Goal: Task Accomplishment & Management: Complete application form

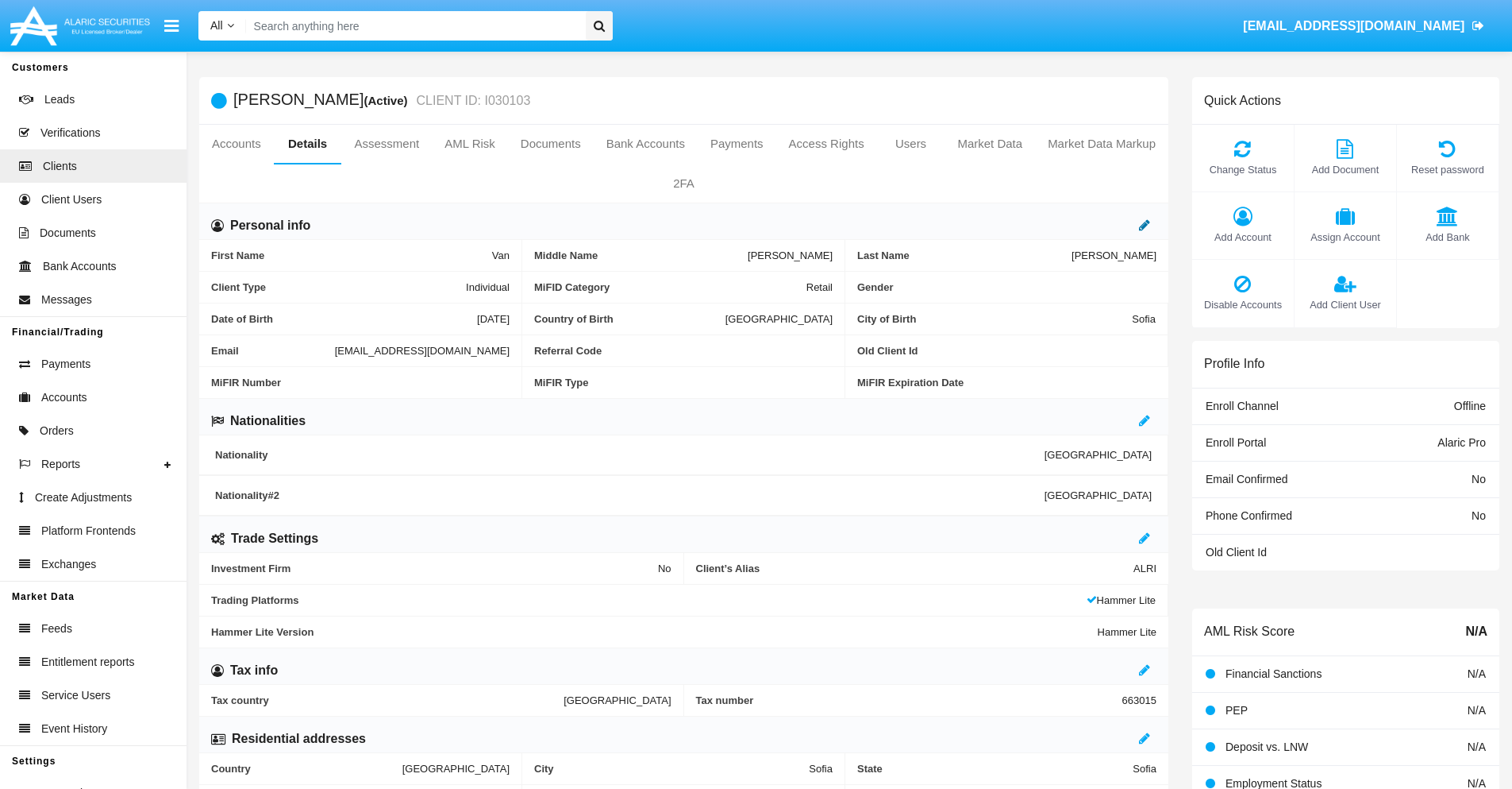
click at [1145, 225] on icon at bounding box center [1145, 224] width 11 height 12
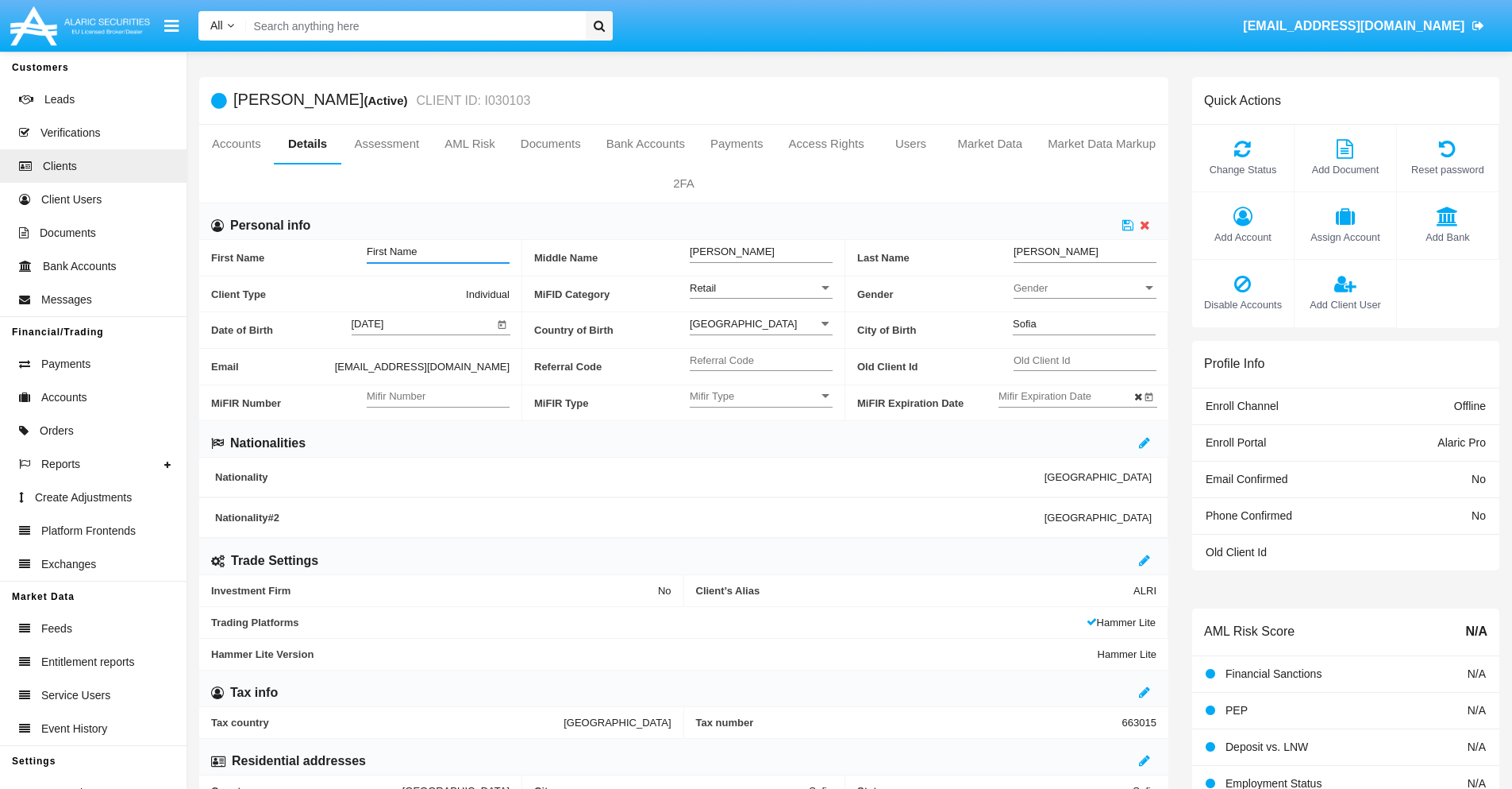
type input "First Name"
click at [1128, 225] on icon at bounding box center [1127, 224] width 11 height 12
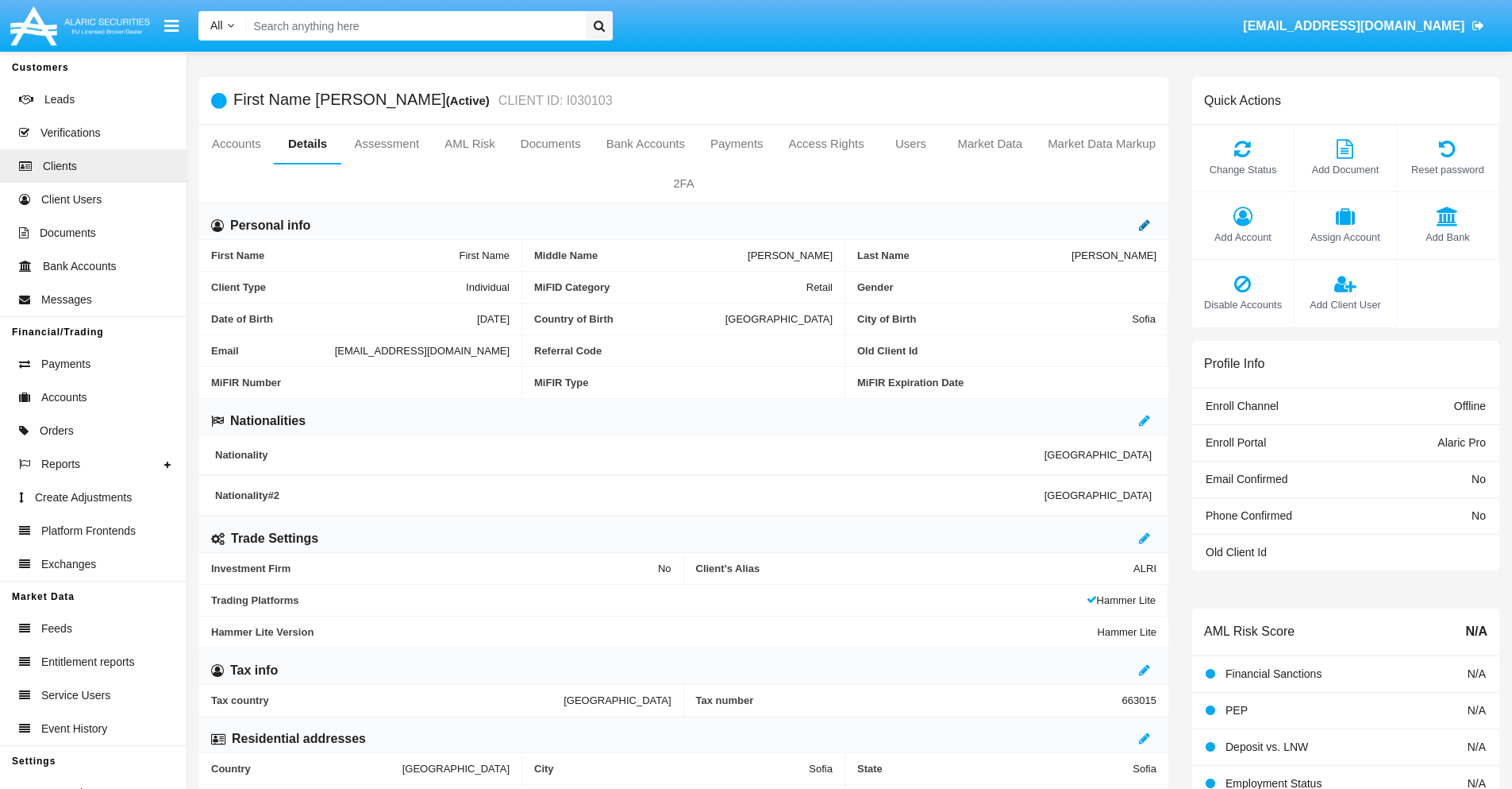
click at [1145, 225] on icon at bounding box center [1145, 224] width 11 height 12
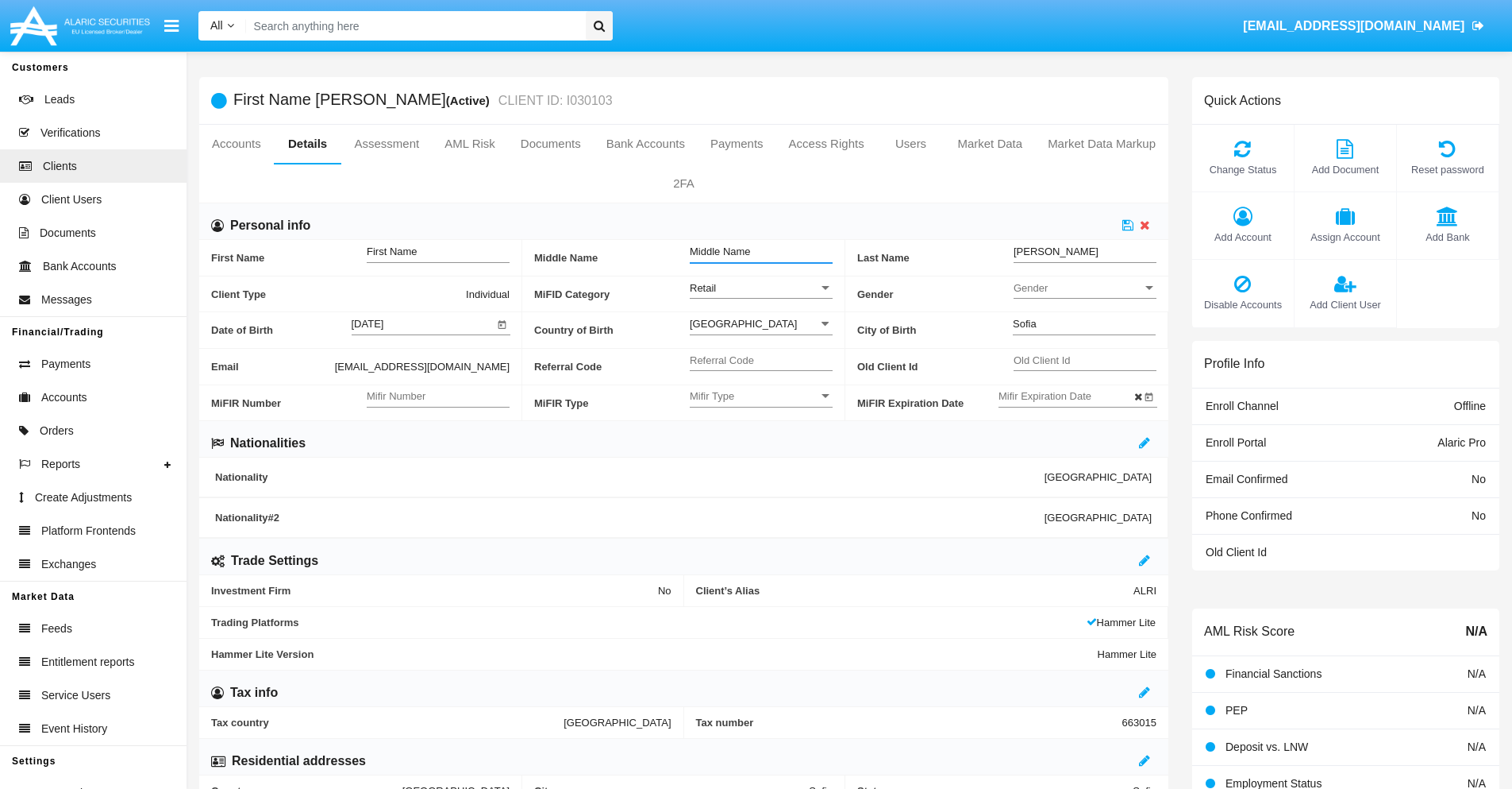
type input "Middle Name"
click at [1128, 225] on icon at bounding box center [1127, 224] width 11 height 12
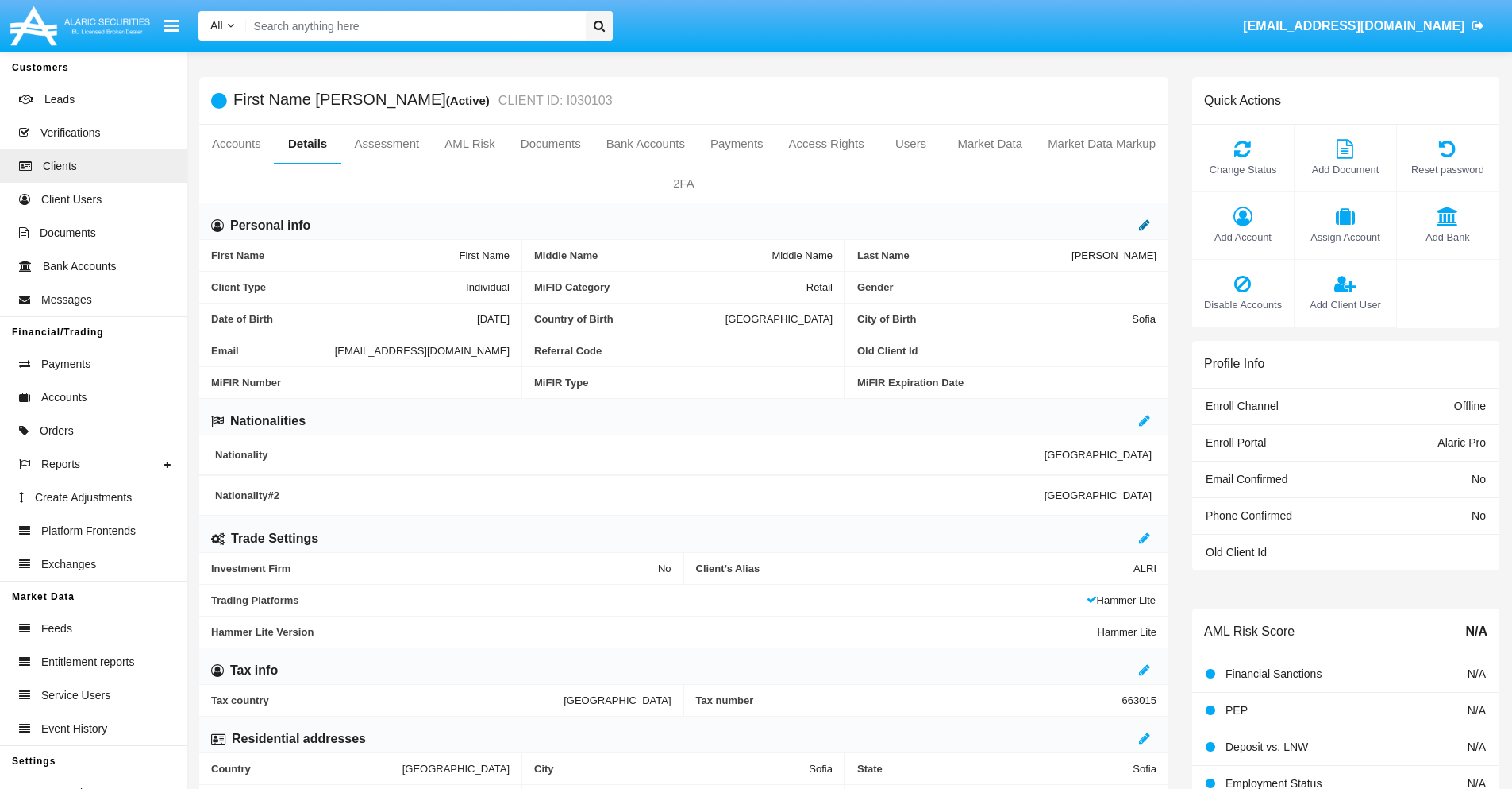
click at [1145, 225] on icon at bounding box center [1145, 224] width 11 height 12
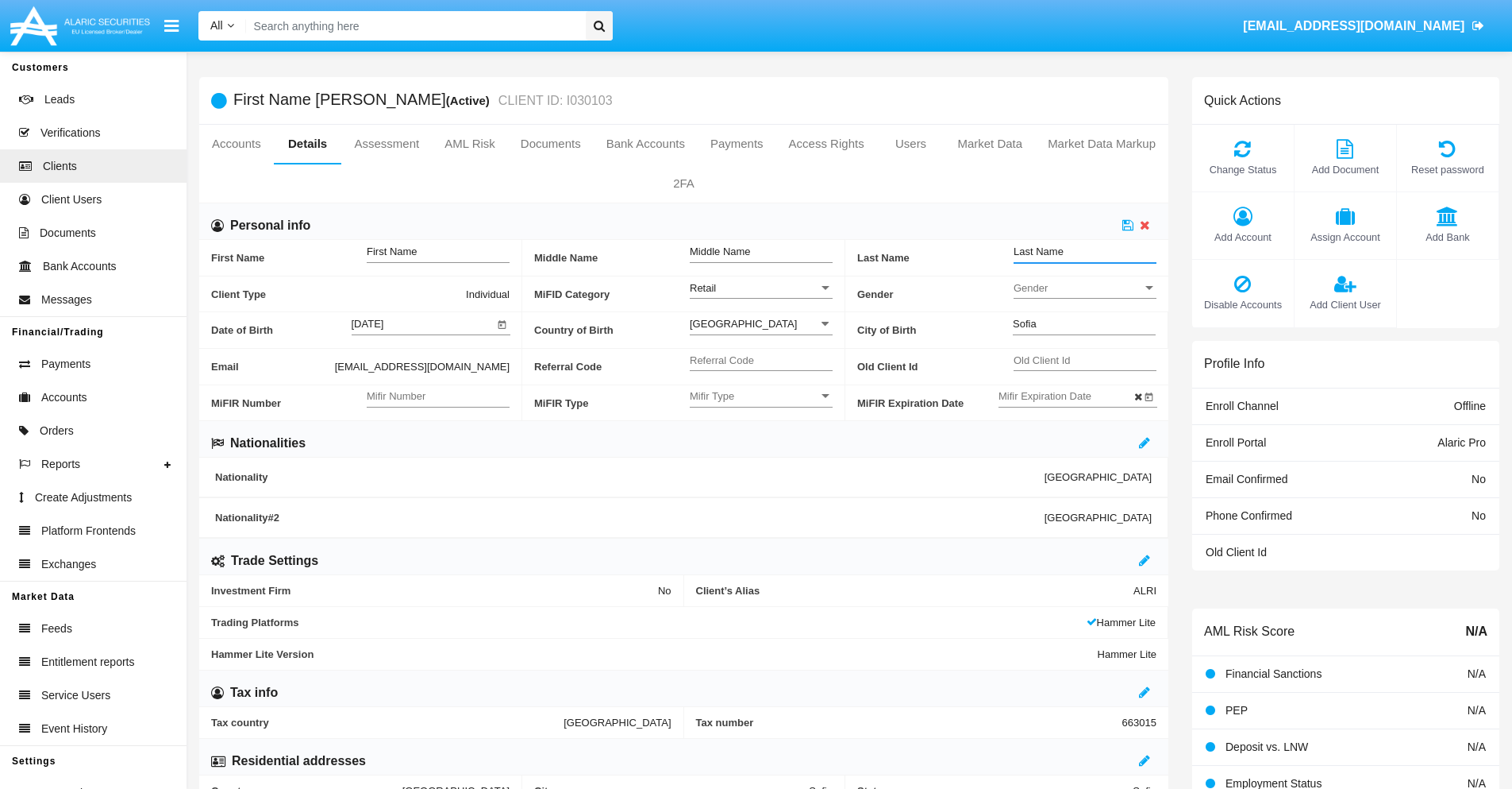
type input "Last Name"
click at [1128, 225] on icon at bounding box center [1127, 224] width 11 height 12
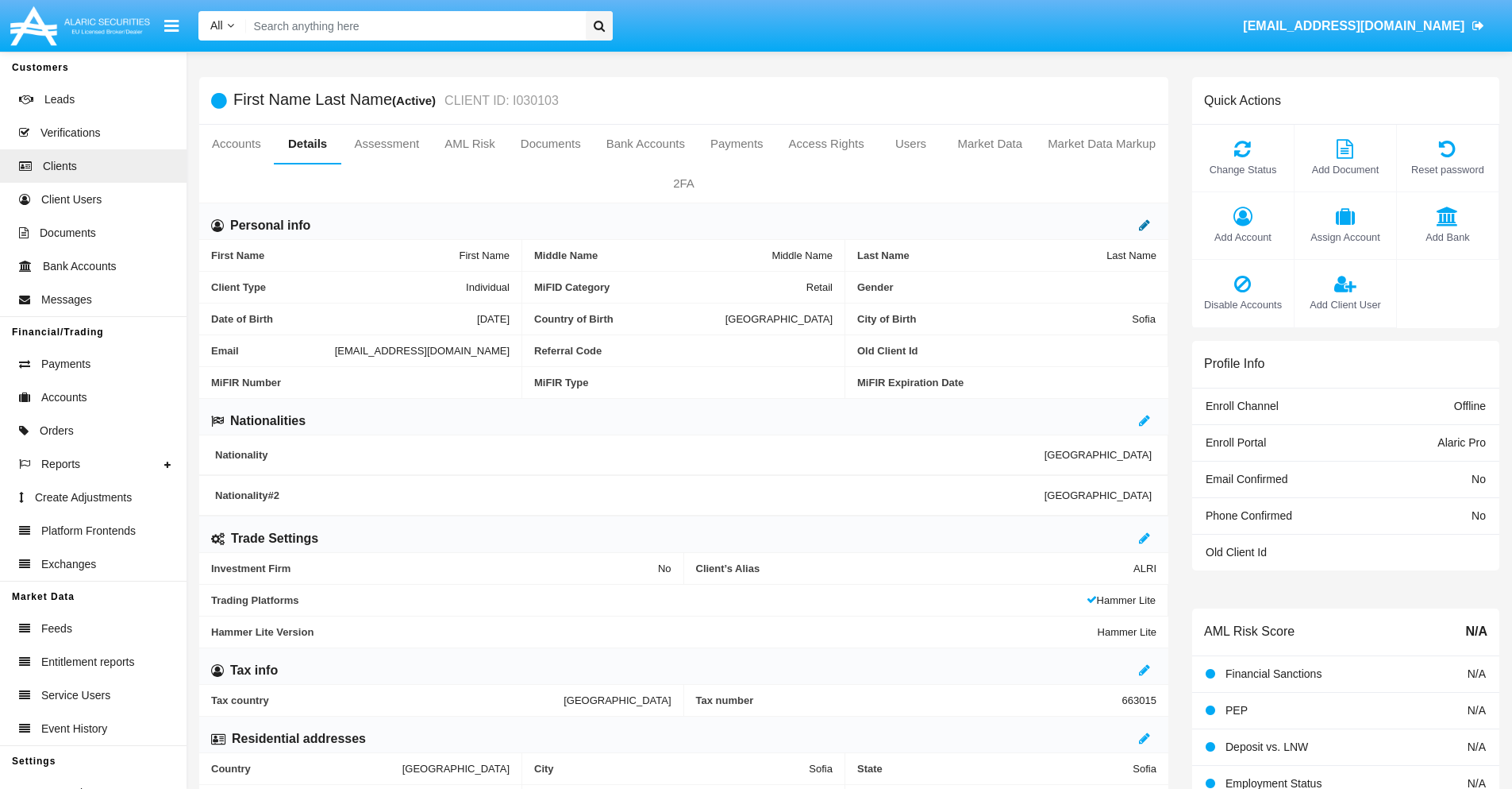
click at [1145, 225] on icon at bounding box center [1145, 224] width 11 height 12
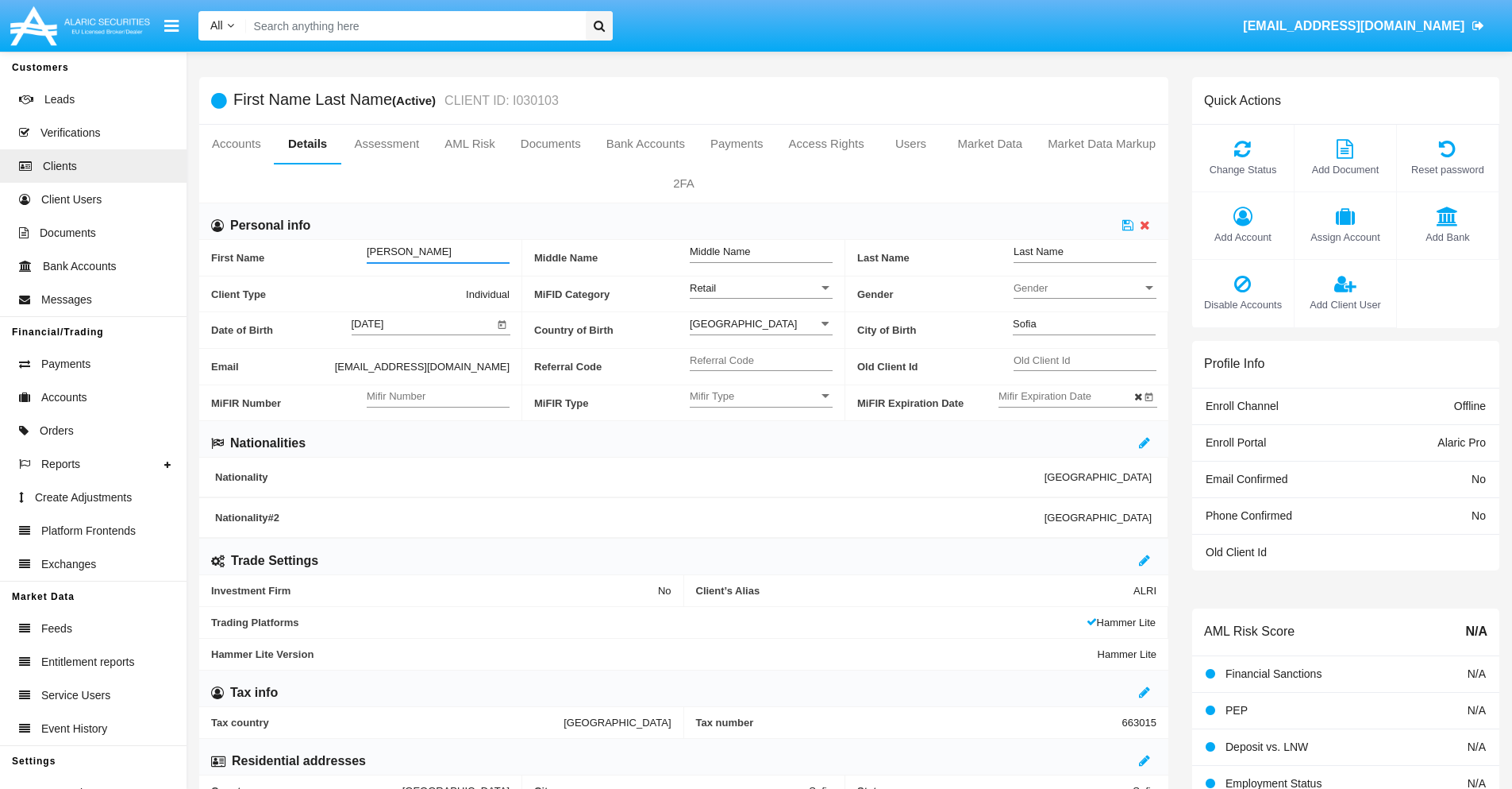
type input "Lara"
type input "Alvina"
type input "Cruickshank"
